Goal: Navigation & Orientation: Find specific page/section

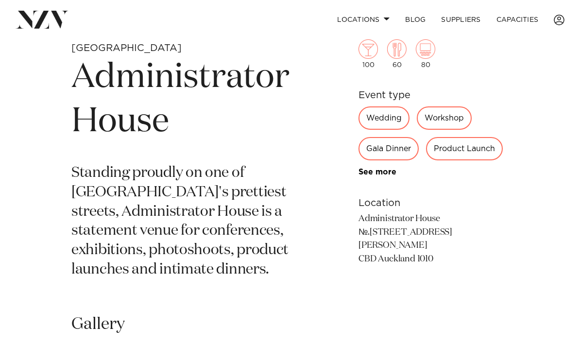
scroll to position [329, 0]
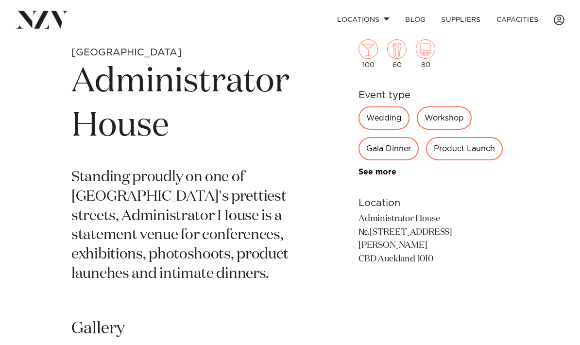
click at [379, 176] on link "See more" at bounding box center [396, 172] width 76 height 8
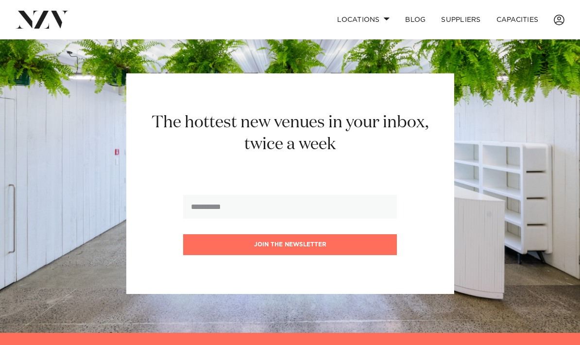
scroll to position [1032, 0]
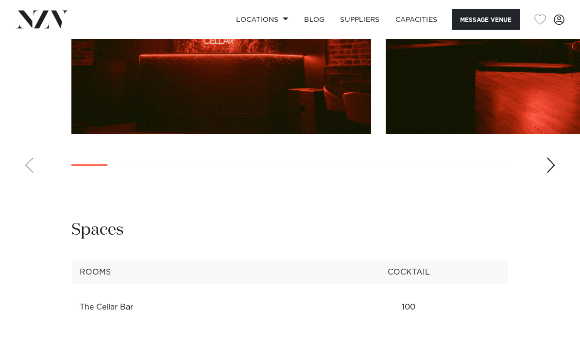
scroll to position [1009, 0]
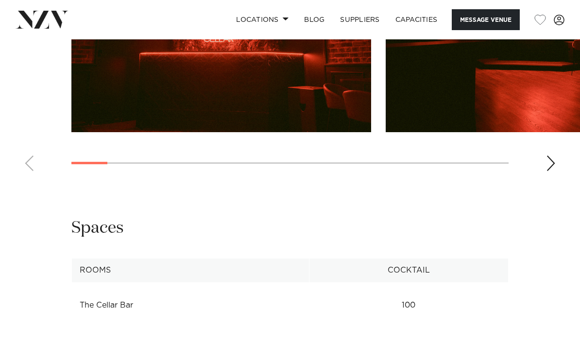
click at [257, 19] on link "Locations" at bounding box center [262, 19] width 68 height 21
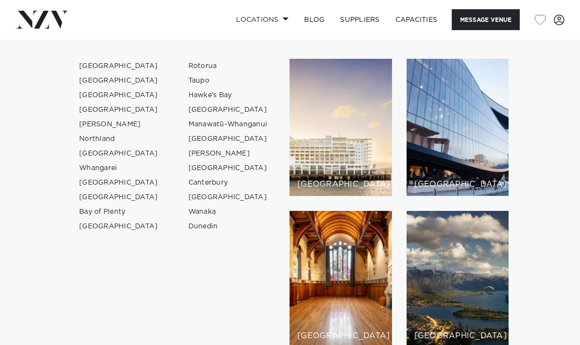
click at [89, 66] on link "[GEOGRAPHIC_DATA]" at bounding box center [118, 66] width 95 height 15
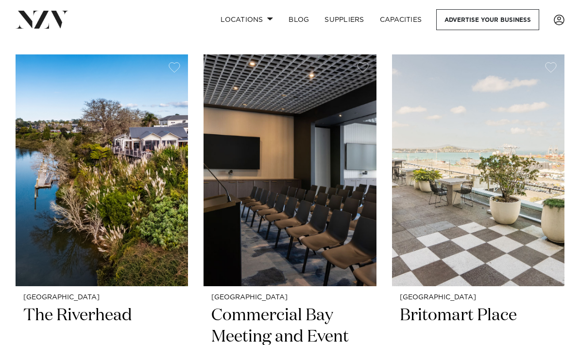
scroll to position [3070, 0]
